Goal: Task Accomplishment & Management: Use online tool/utility

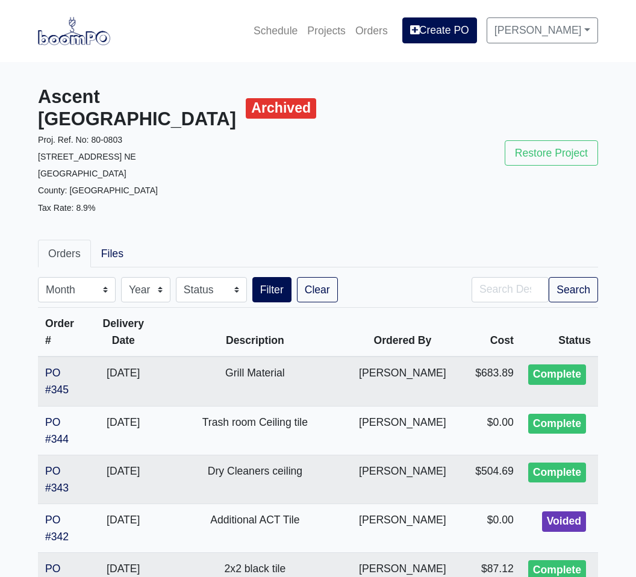
click at [322, 26] on link "Projects" at bounding box center [326, 30] width 48 height 26
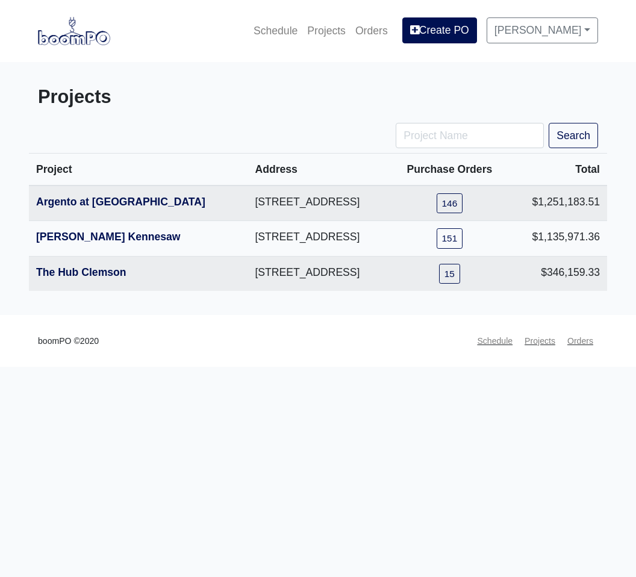
click at [122, 278] on link "The Hub Clemson" at bounding box center [81, 272] width 90 height 12
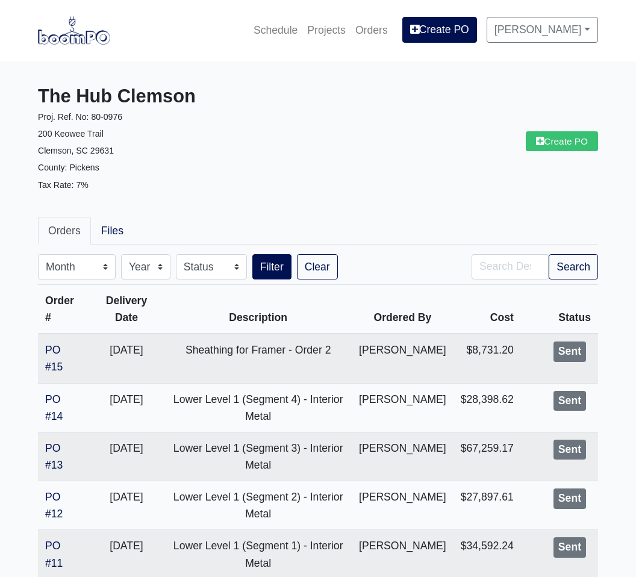
scroll to position [2, 0]
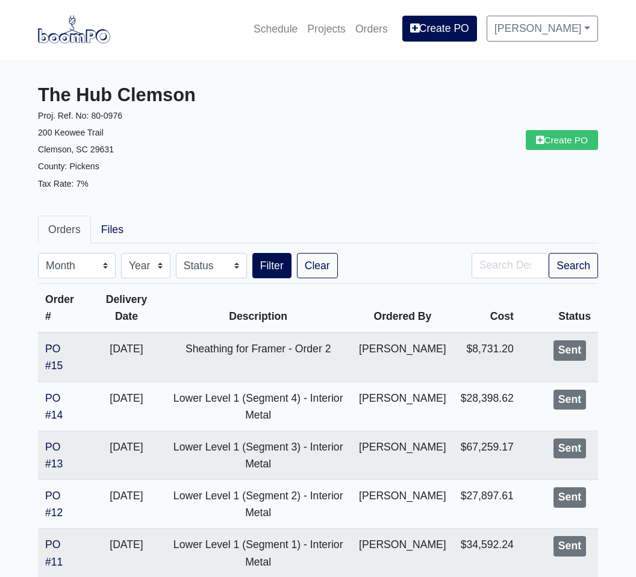
click at [578, 148] on link "Create PO" at bounding box center [562, 140] width 72 height 20
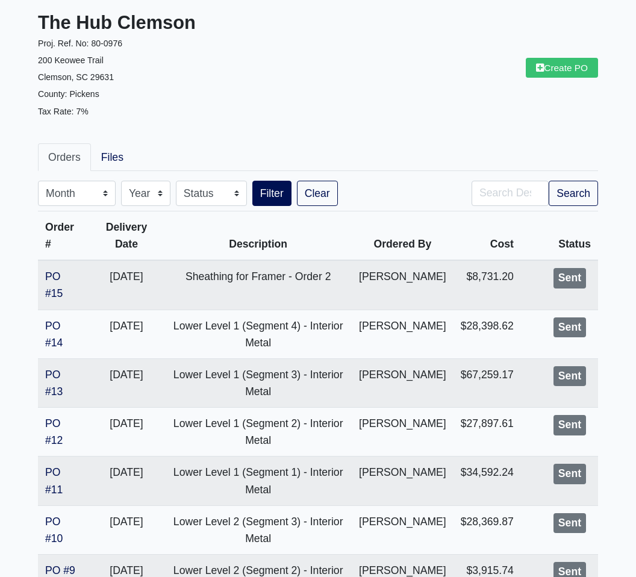
scroll to position [0, 0]
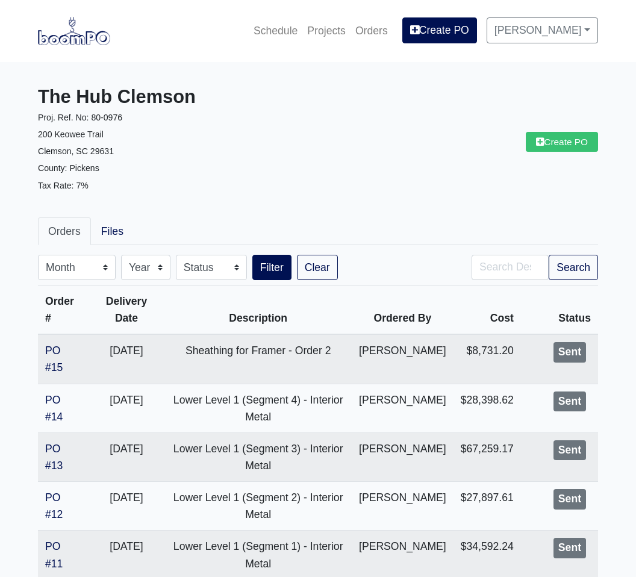
click at [576, 142] on link "Create PO" at bounding box center [562, 142] width 72 height 20
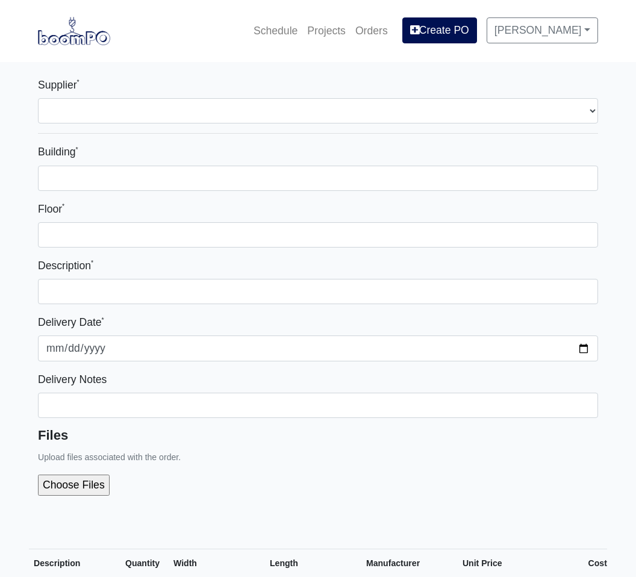
select select
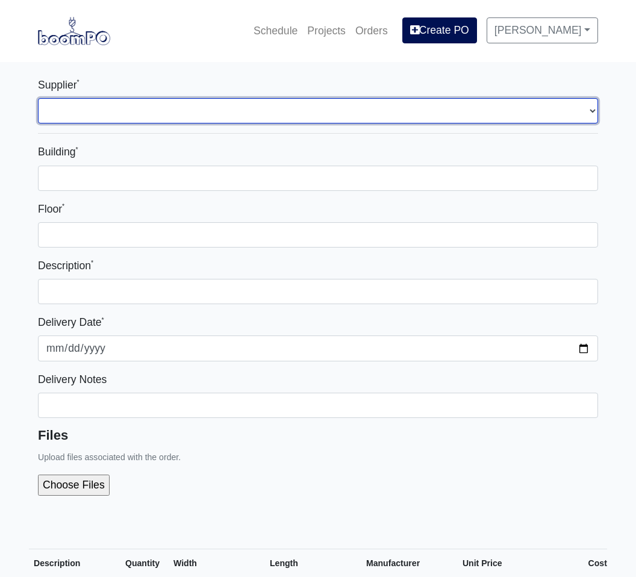
click at [585, 115] on select "Select one... L&W Supply - [GEOGRAPHIC_DATA], [GEOGRAPHIC_DATA]" at bounding box center [318, 110] width 560 height 25
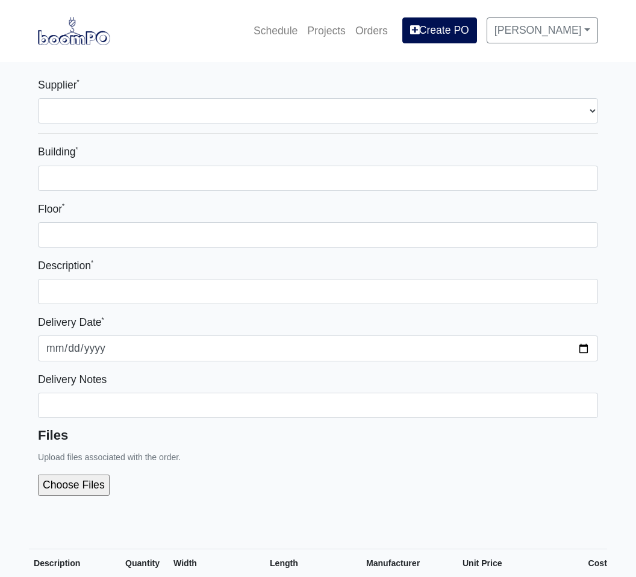
select select
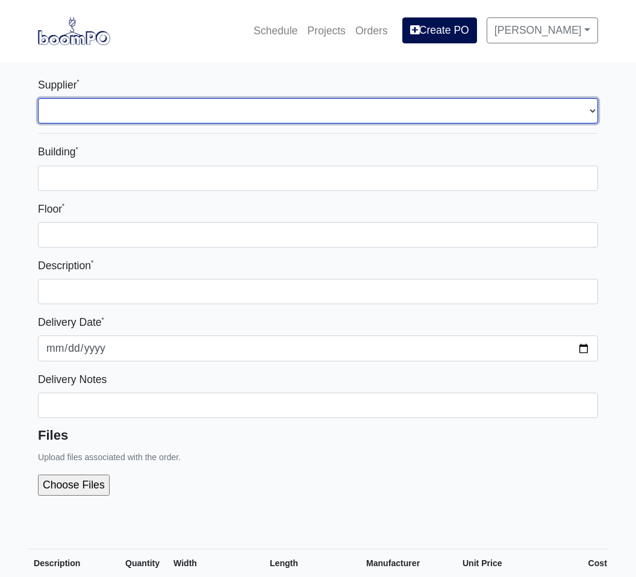
click at [582, 109] on select "Select one... L&W Supply - Simpsonville, SC" at bounding box center [318, 110] width 560 height 25
